Goal: Task Accomplishment & Management: Use online tool/utility

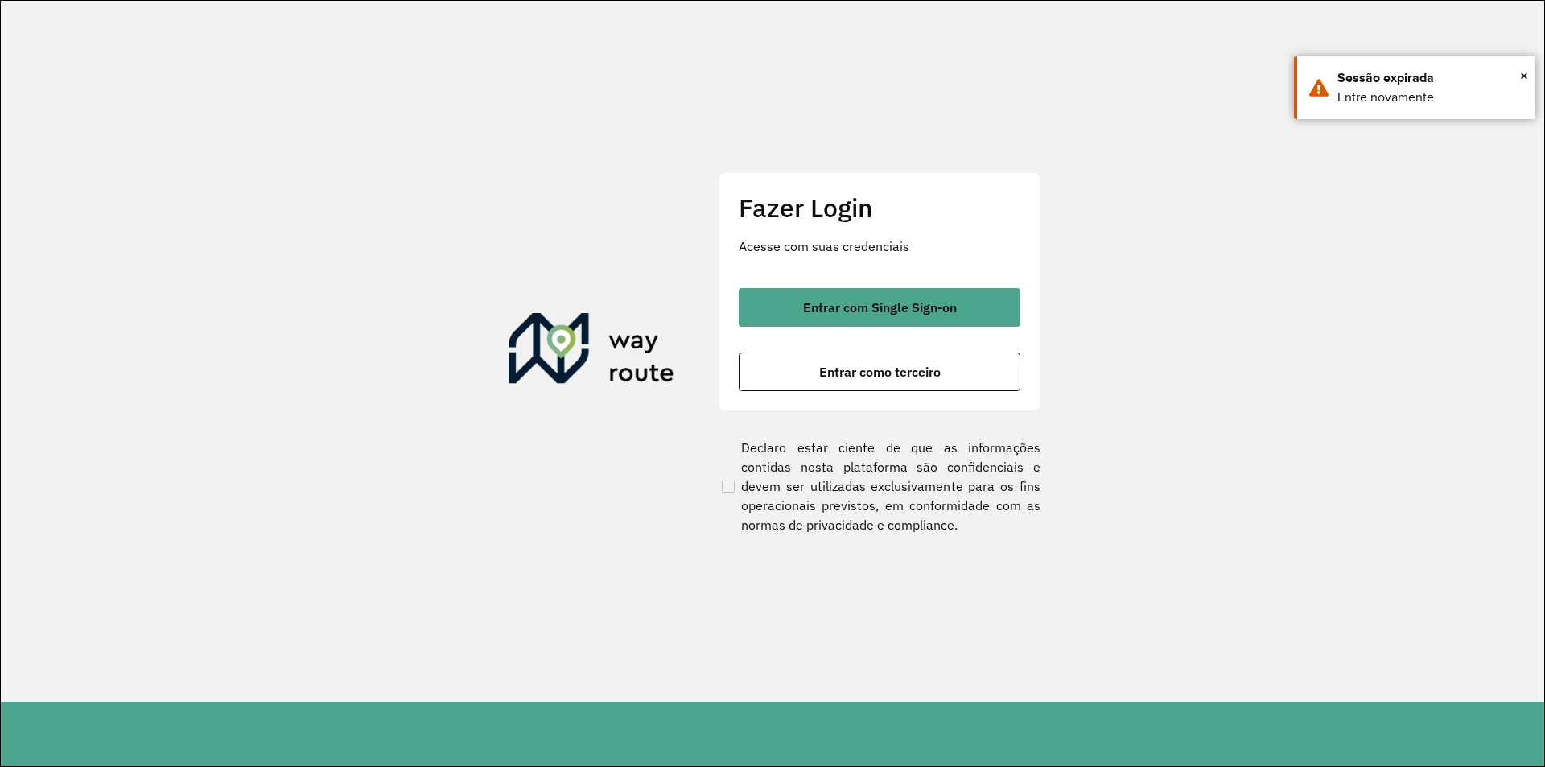
click at [809, 379] on button "Entrar como terceiro" at bounding box center [880, 371] width 282 height 39
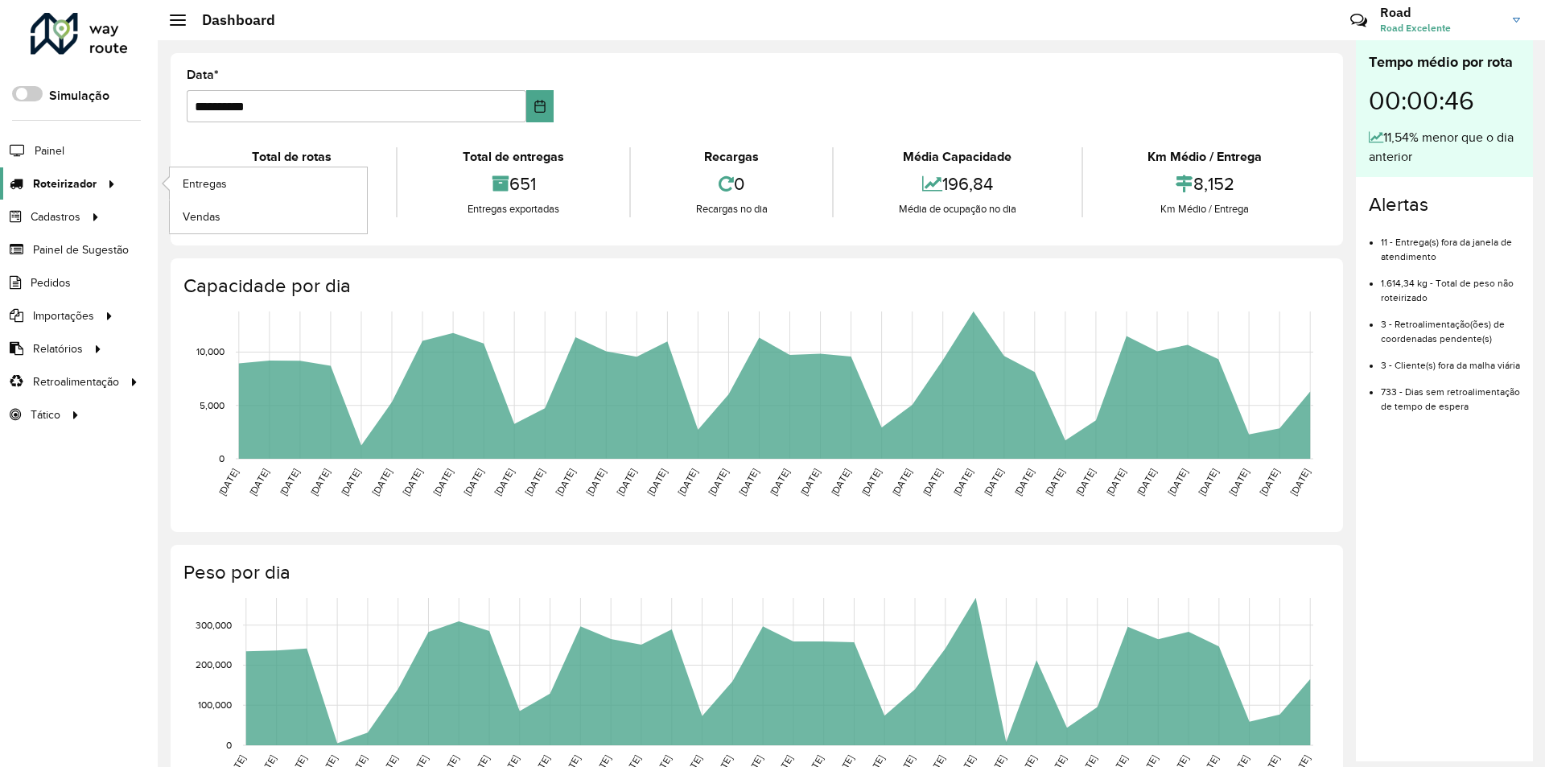
click at [84, 179] on span "Roteirizador" at bounding box center [65, 183] width 64 height 17
click at [208, 178] on span "Entregas" at bounding box center [206, 183] width 46 height 17
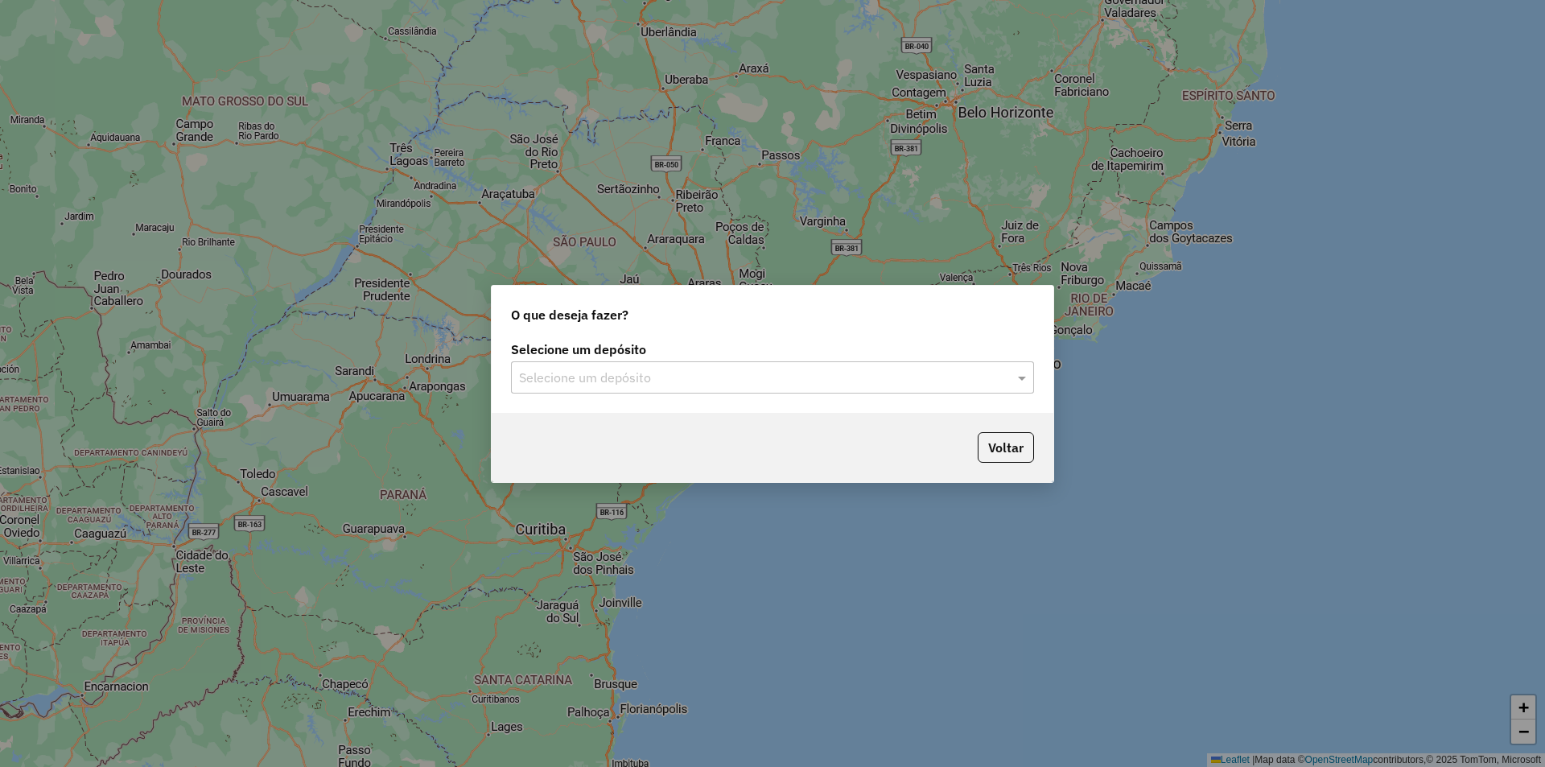
click at [617, 373] on input "text" at bounding box center [756, 378] width 475 height 19
click at [587, 414] on div "Excelente" at bounding box center [772, 423] width 521 height 27
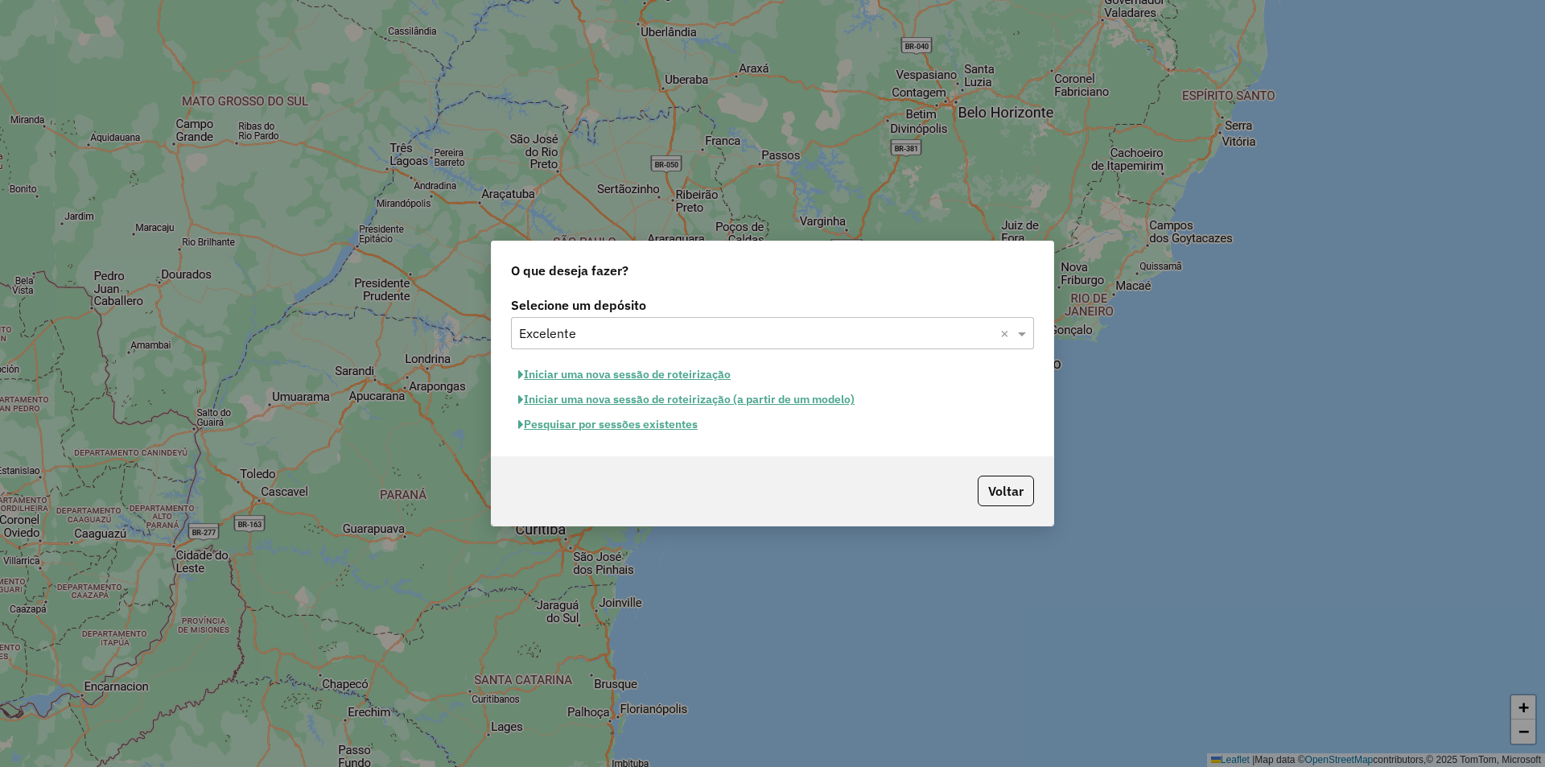
click at [558, 373] on button "Iniciar uma nova sessão de roteirização" at bounding box center [624, 374] width 227 height 25
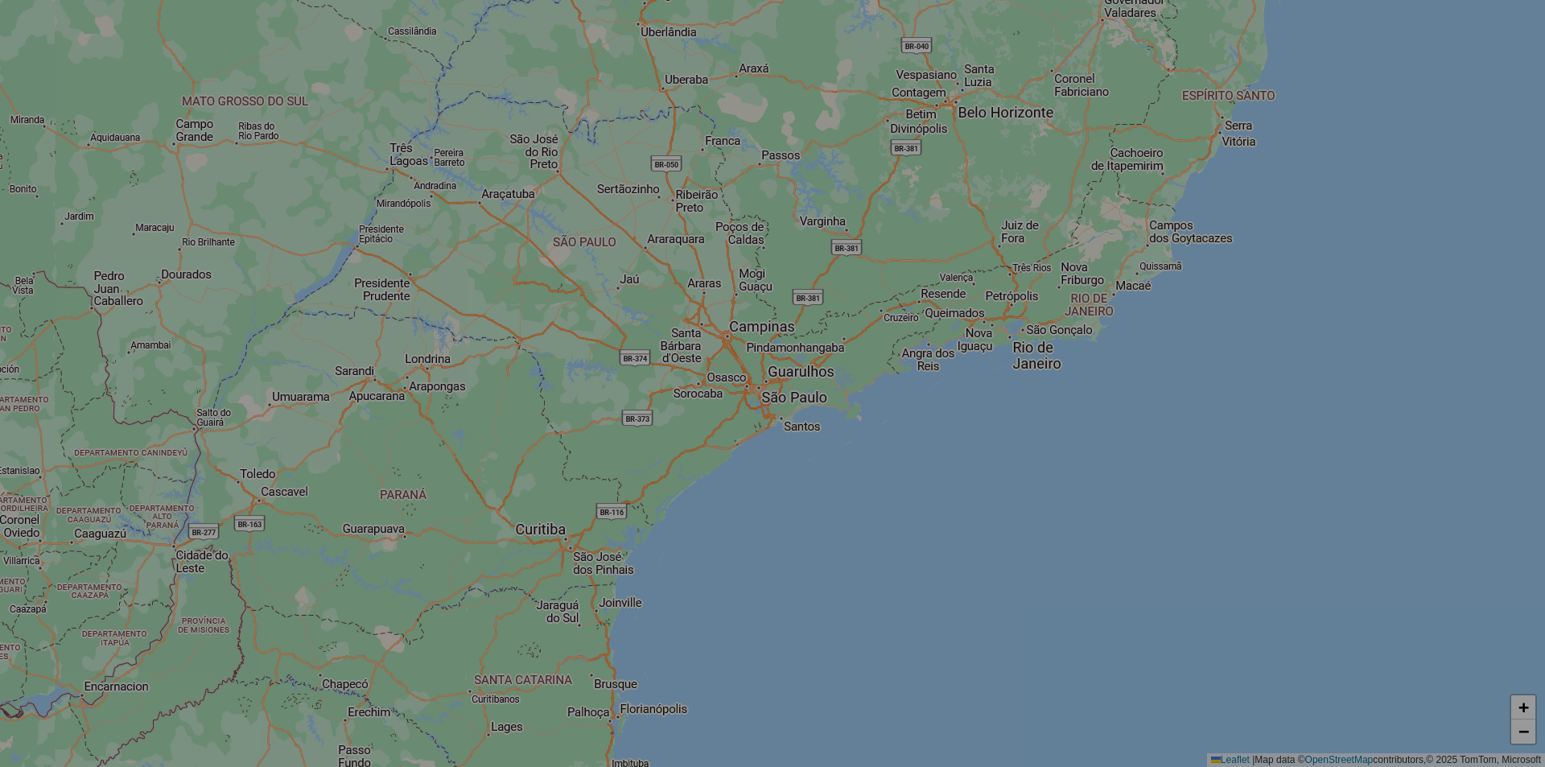
select select "*"
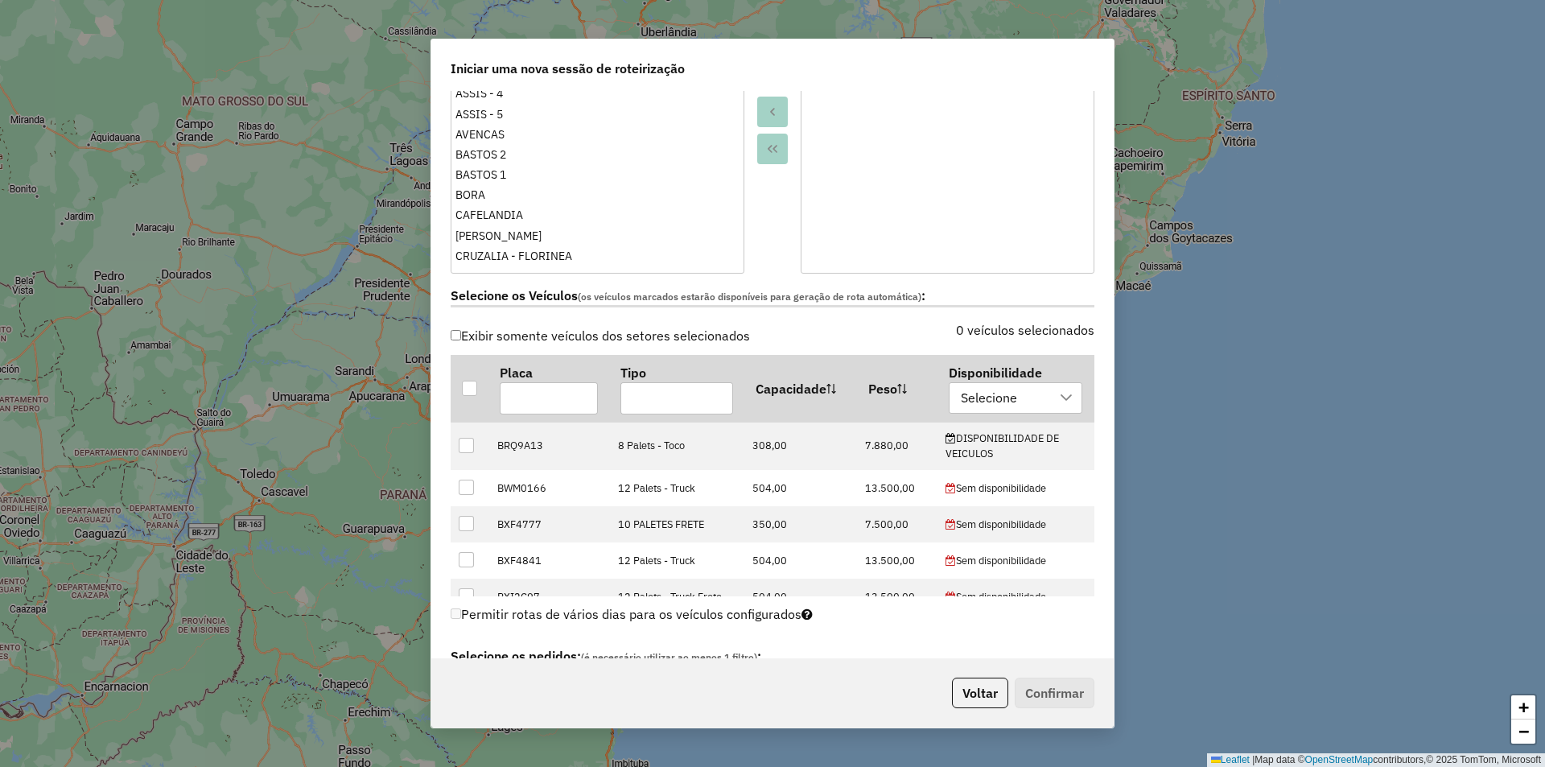
scroll to position [402, 0]
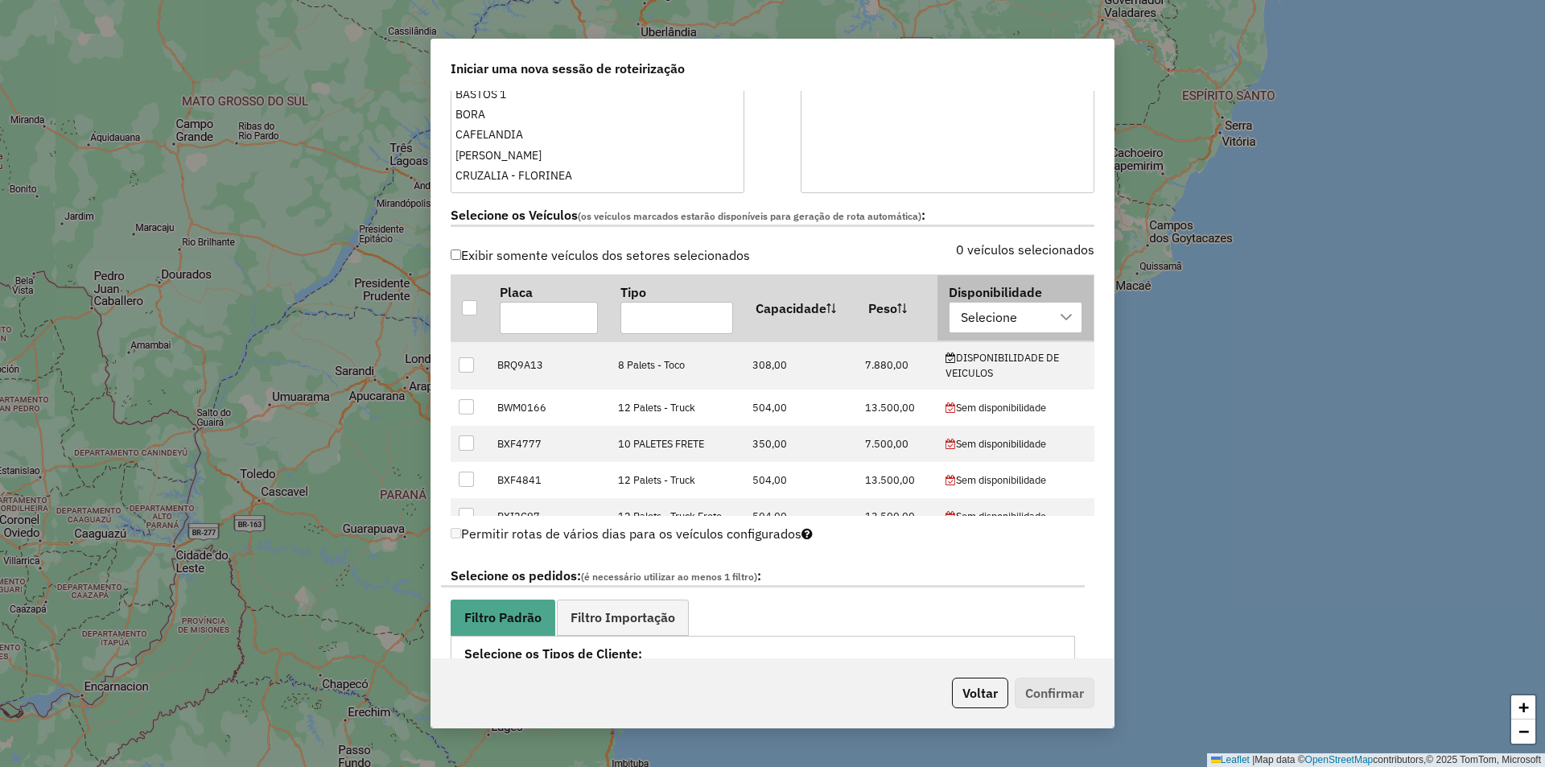
click at [1013, 315] on div "Selecione" at bounding box center [990, 318] width 68 height 31
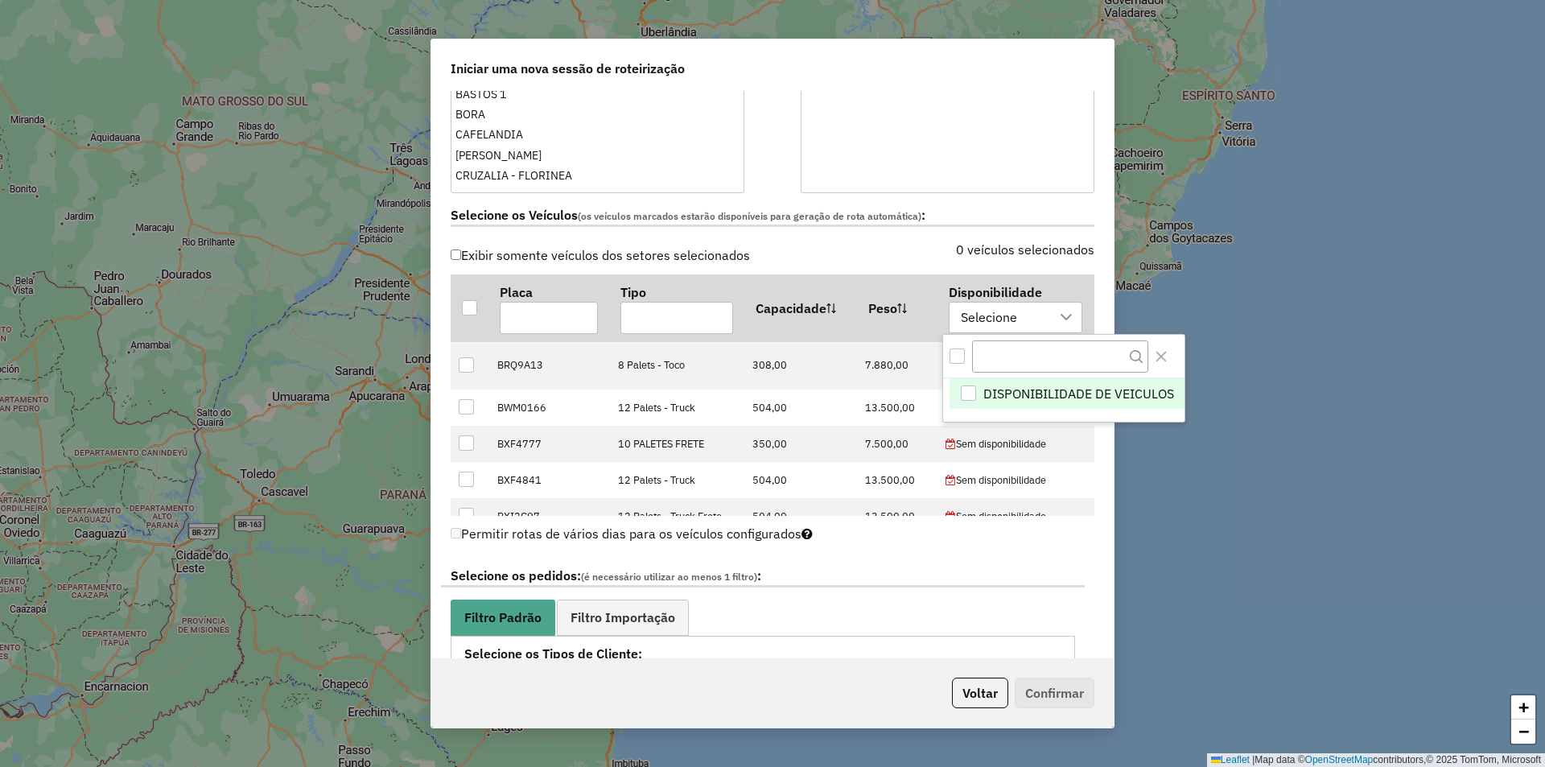
scroll to position [12, 73]
click at [969, 398] on div "DISPONIBILIDADE DE VEICULOS" at bounding box center [967, 392] width 15 height 15
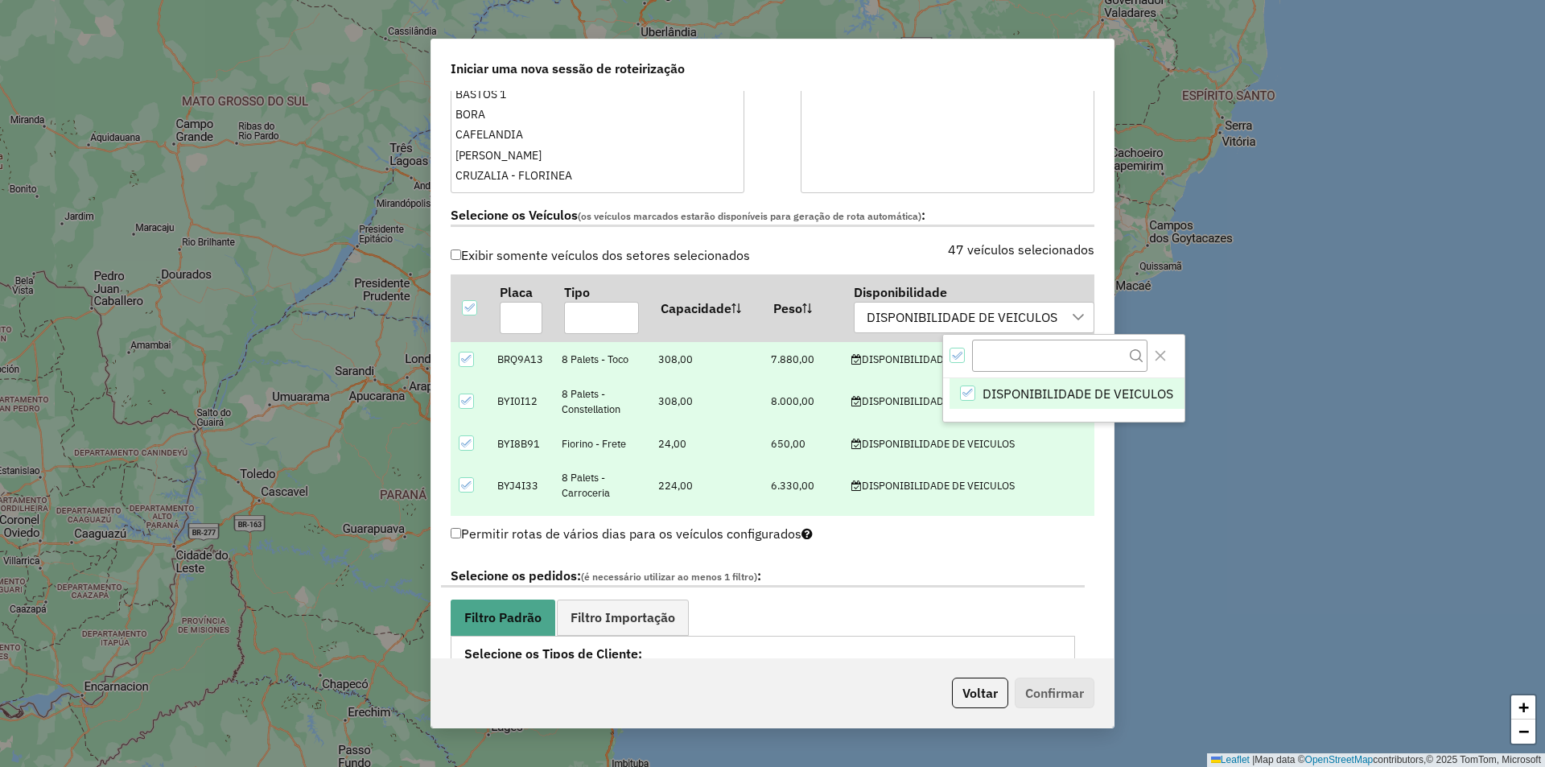
drag, startPoint x: 1157, startPoint y: 373, endPoint x: 1131, endPoint y: 373, distance: 25.8
click at [1128, 373] on div at bounding box center [1063, 356] width 241 height 43
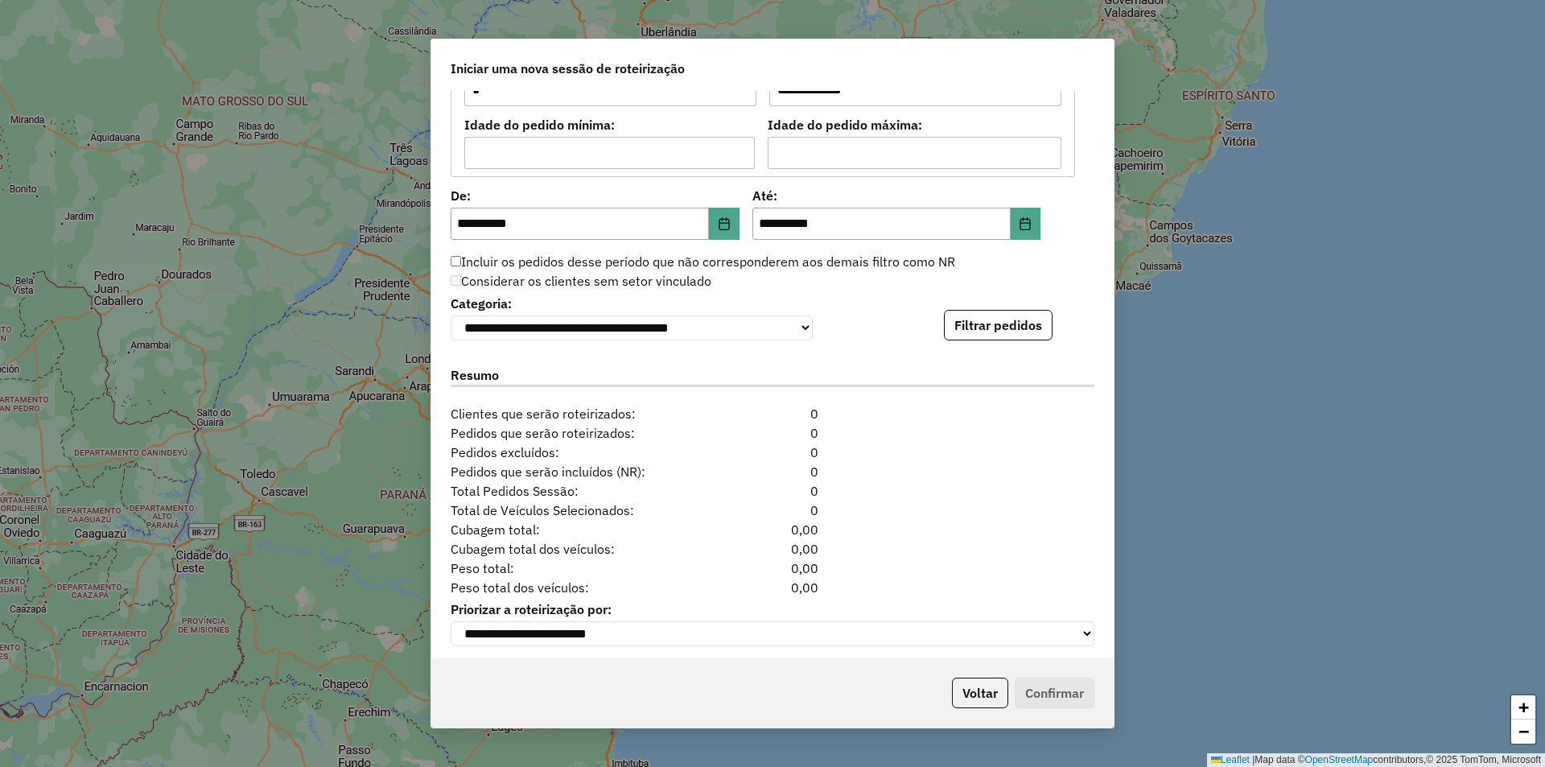
scroll to position [1472, 0]
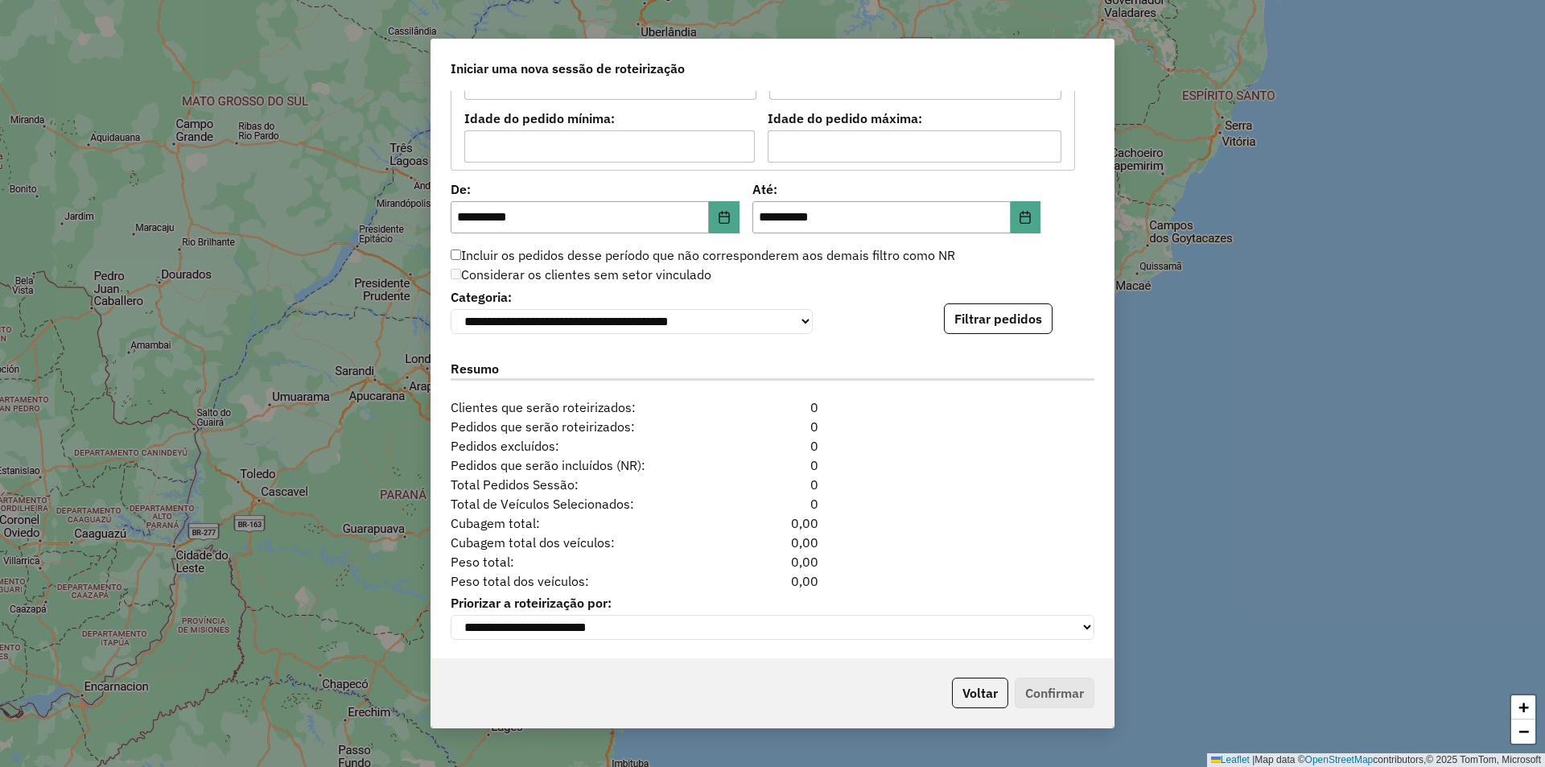
click at [1044, 693] on p-footer "Voltar Confirmar" at bounding box center [1019, 692] width 149 height 31
click at [1015, 311] on button "Filtrar pedidos" at bounding box center [998, 318] width 109 height 31
